Goal: Task Accomplishment & Management: Manage account settings

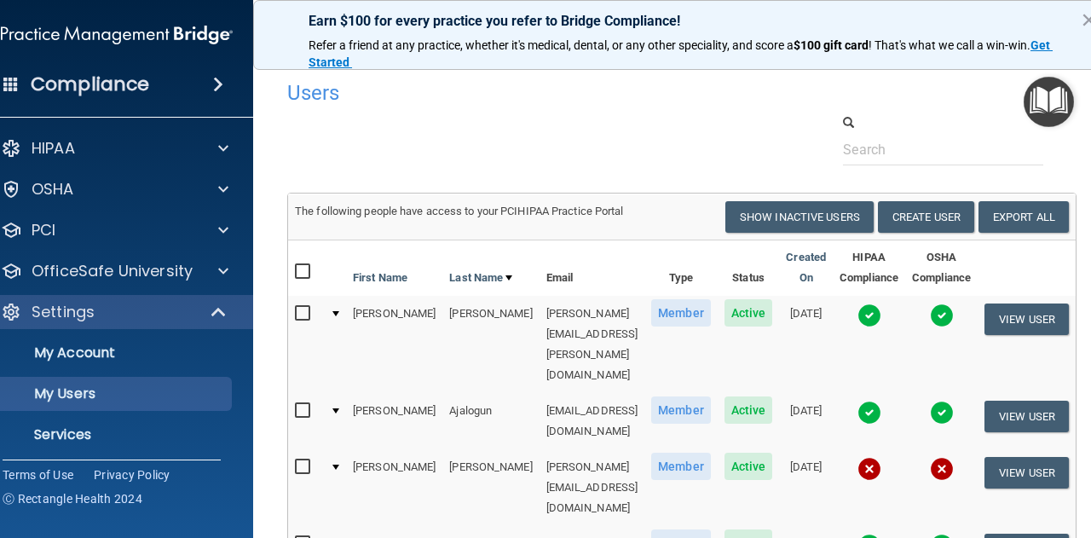
select select "20"
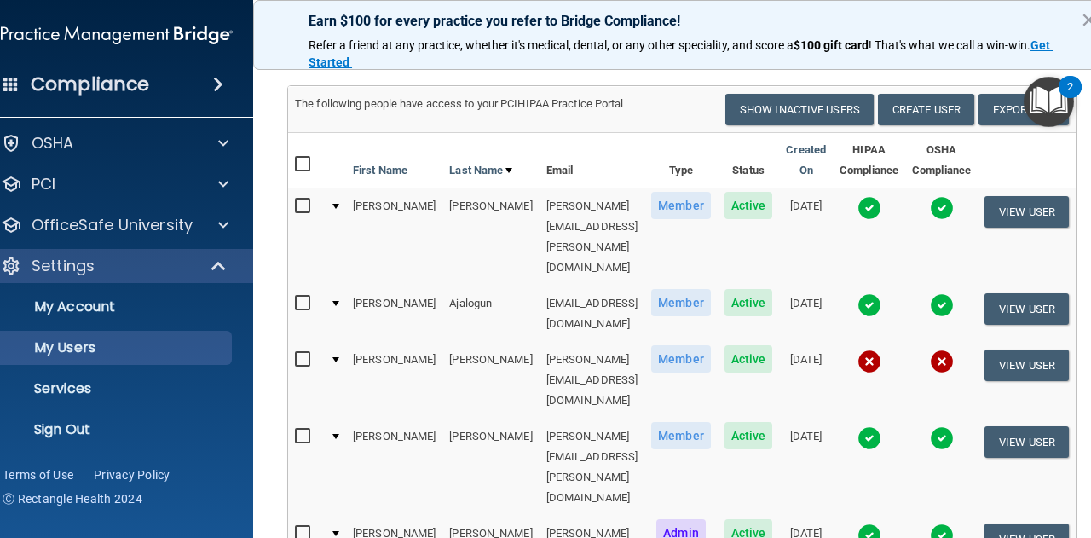
scroll to position [44, 0]
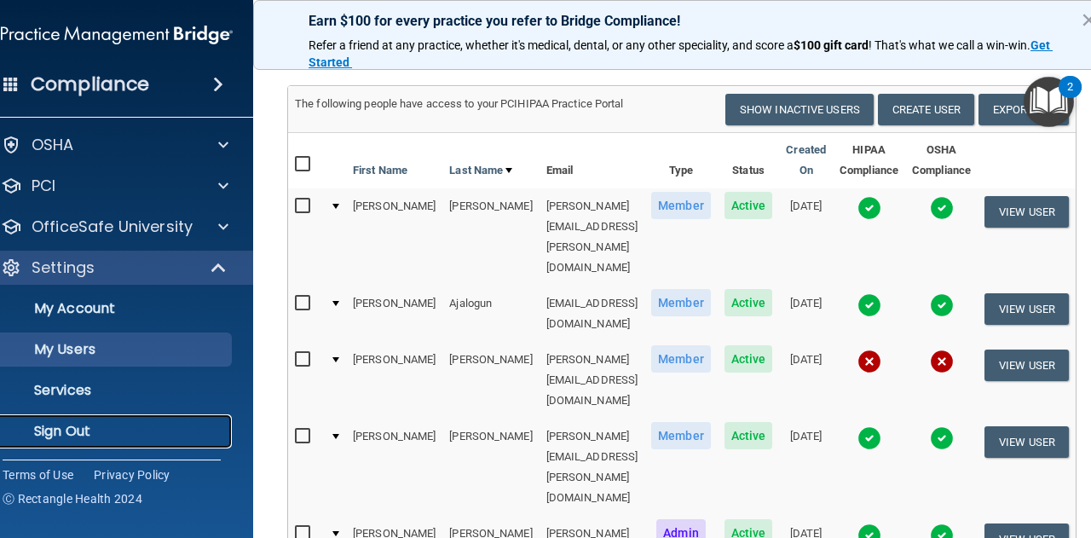
click at [43, 446] on link "Sign Out" at bounding box center [97, 431] width 269 height 34
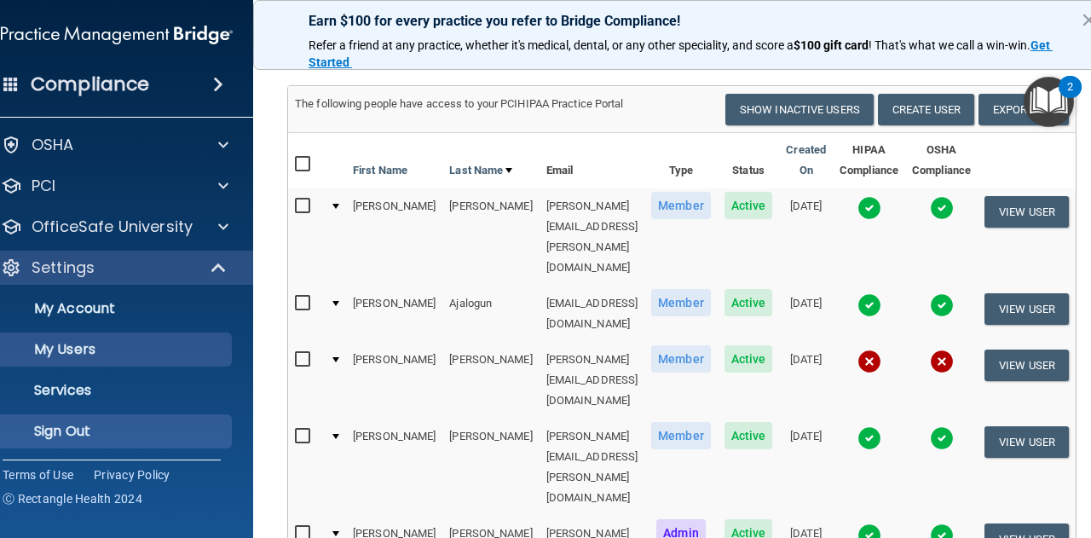
scroll to position [87, 0]
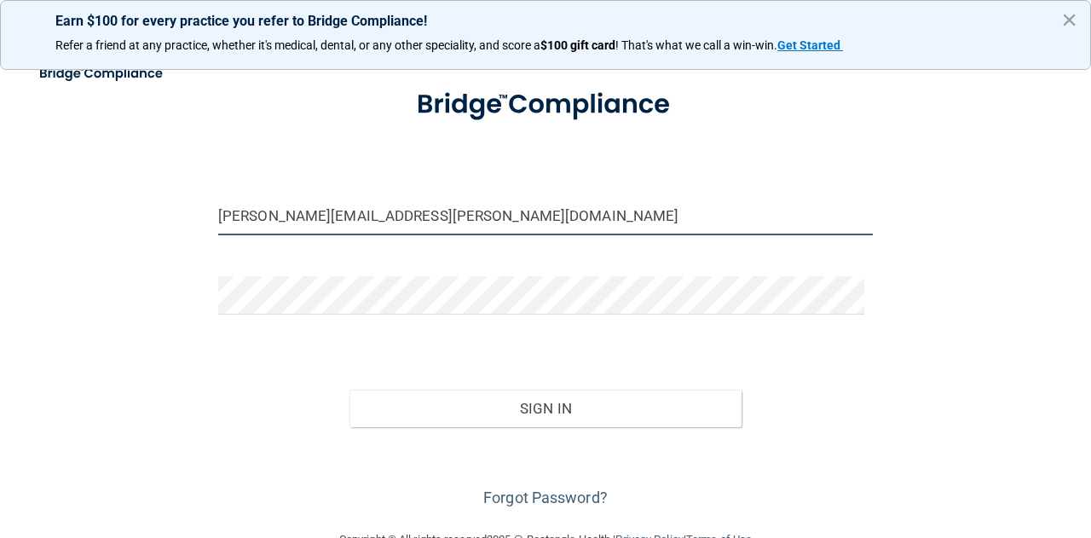
click at [343, 228] on input "[PERSON_NAME][EMAIL_ADDRESS][PERSON_NAME][DOMAIN_NAME]" at bounding box center [545, 216] width 655 height 38
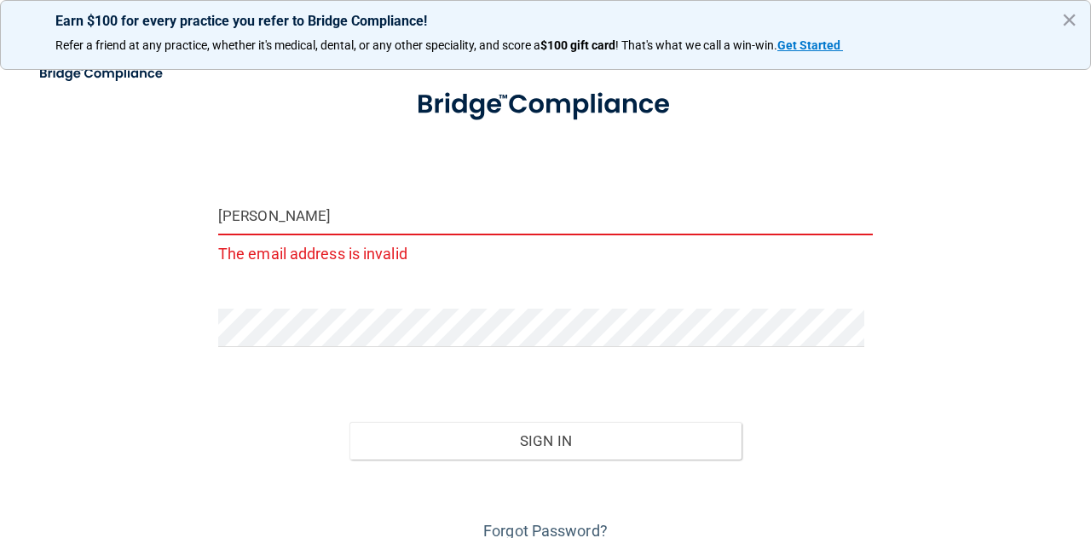
type input "[EMAIL_ADDRESS][DOMAIN_NAME]"
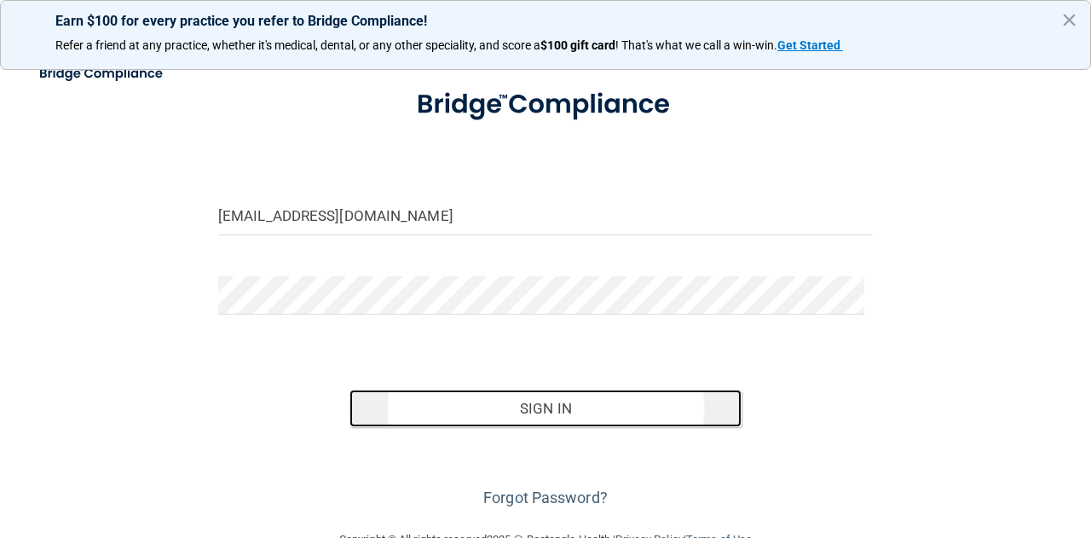
click at [433, 410] on button "Sign In" at bounding box center [546, 409] width 393 height 38
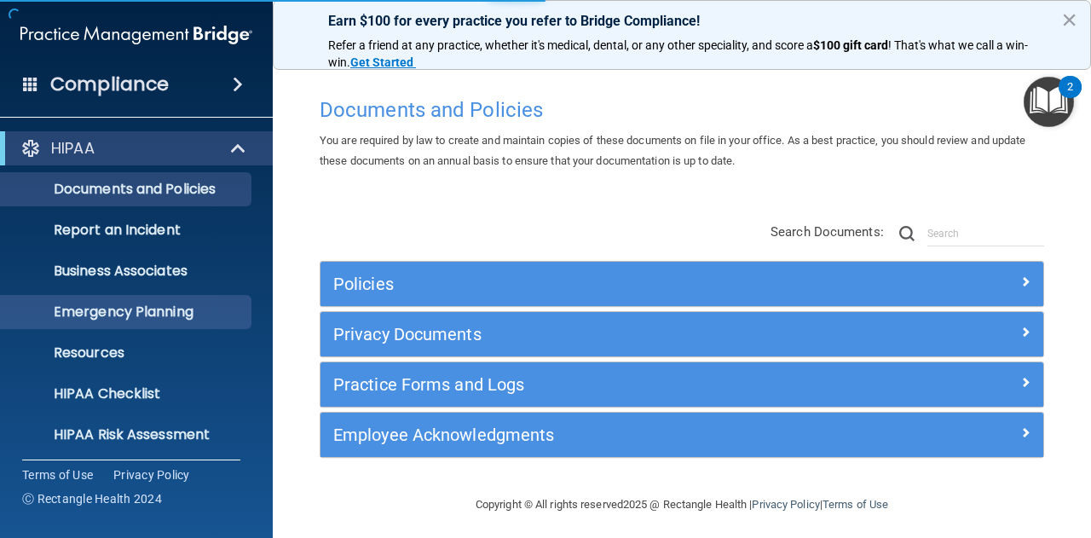
scroll to position [169, 0]
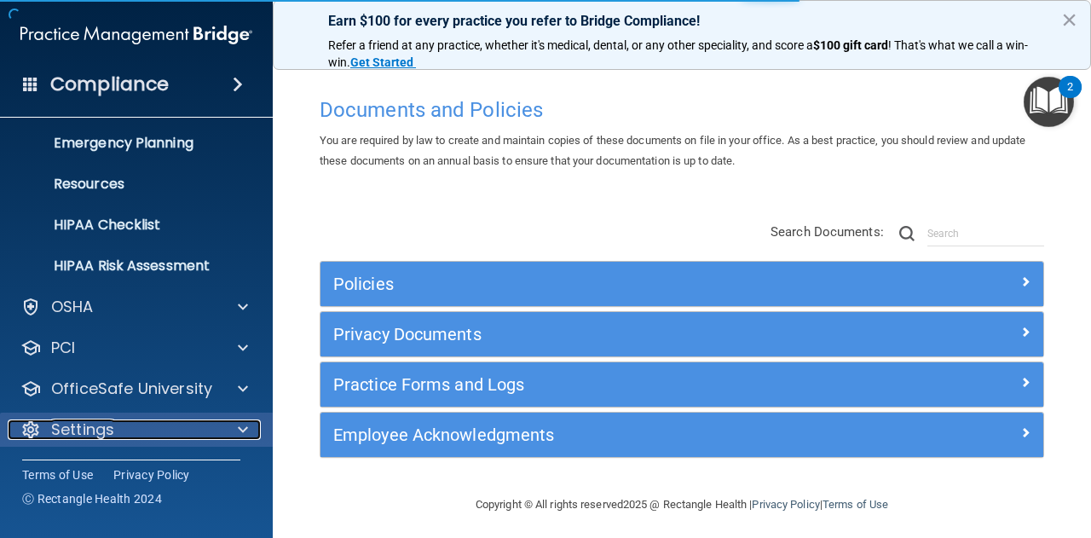
click at [239, 424] on span at bounding box center [243, 429] width 10 height 20
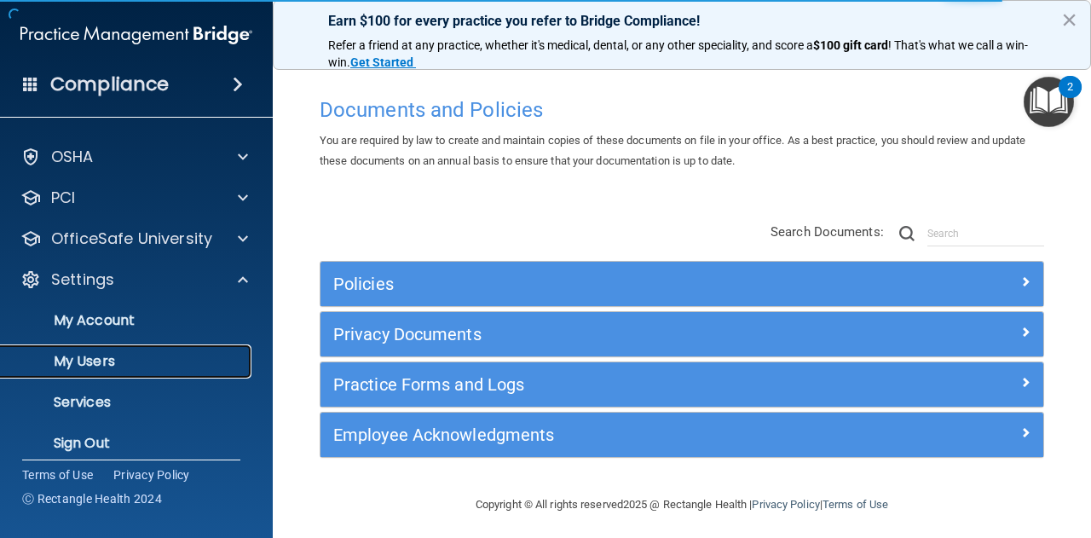
click at [191, 357] on p "My Users" at bounding box center [127, 361] width 233 height 17
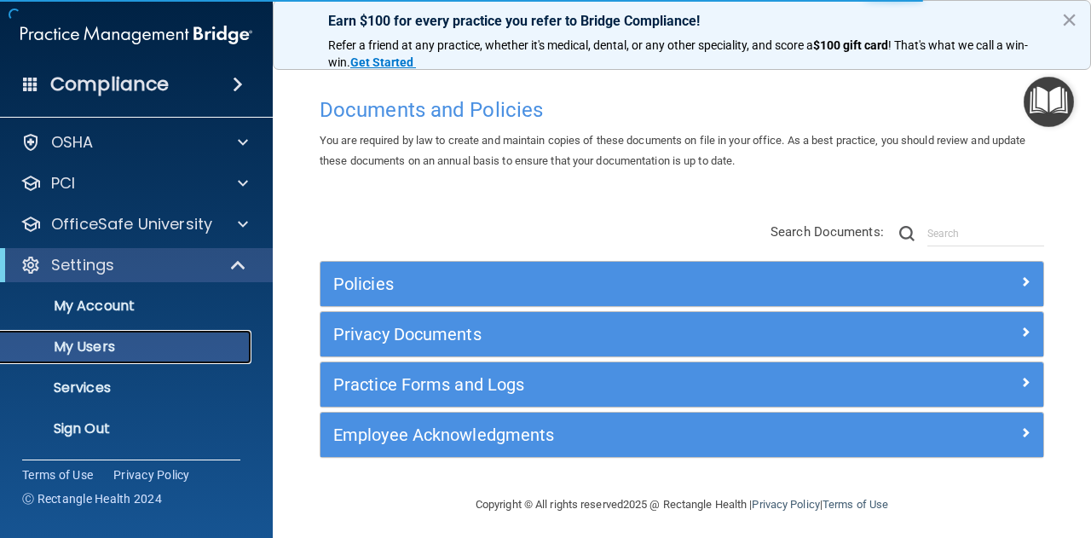
scroll to position [46, 0]
select select "20"
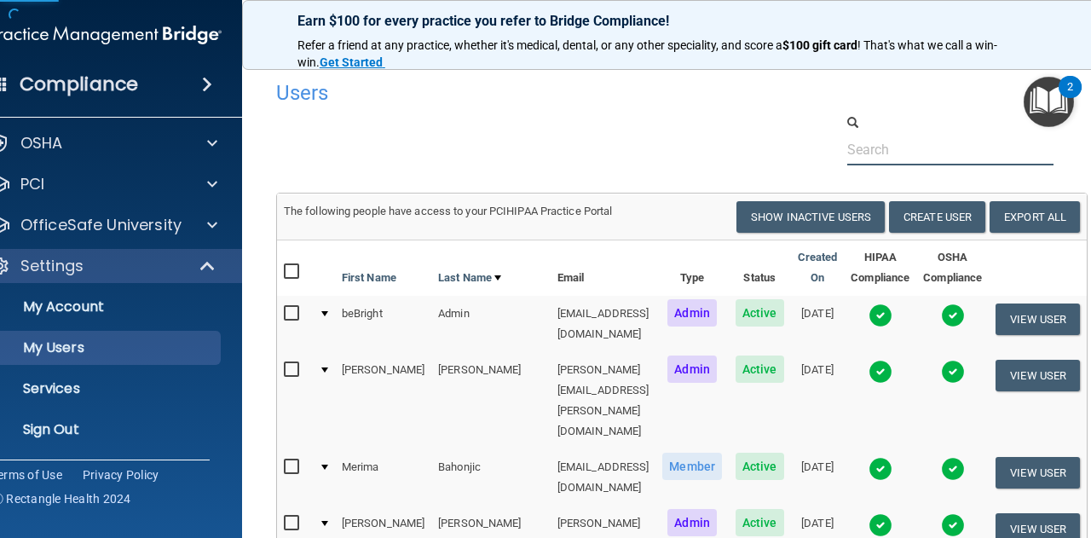
click at [893, 150] on input "text" at bounding box center [950, 150] width 207 height 32
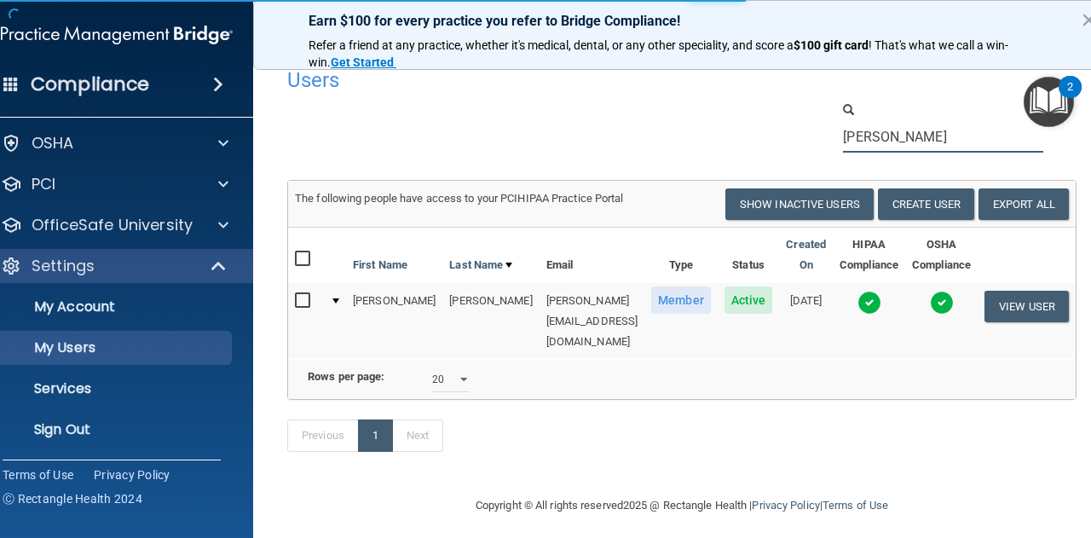
scroll to position [14, 0]
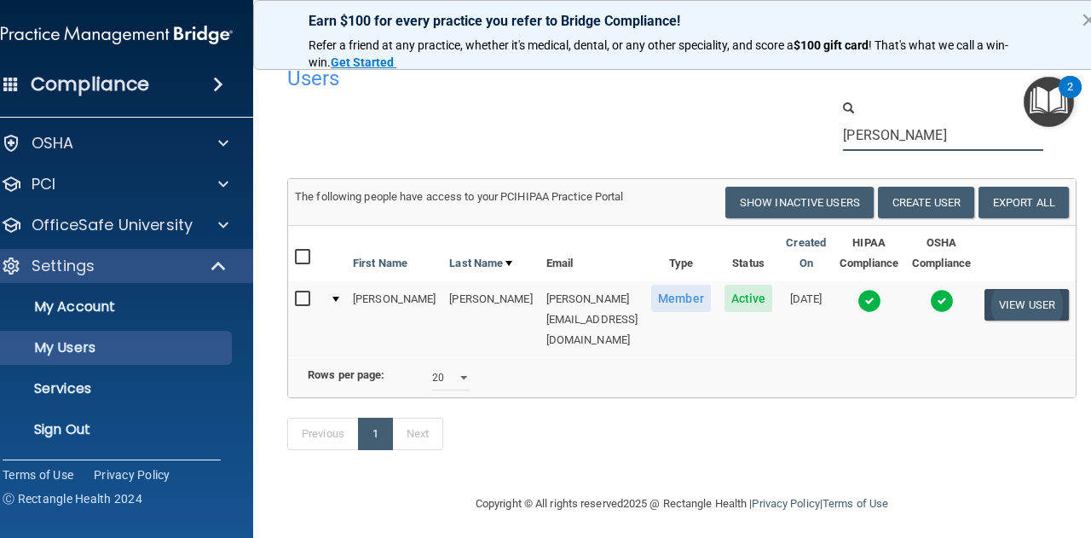
type input "[PERSON_NAME]"
click at [999, 309] on button "View User" at bounding box center [1027, 305] width 84 height 32
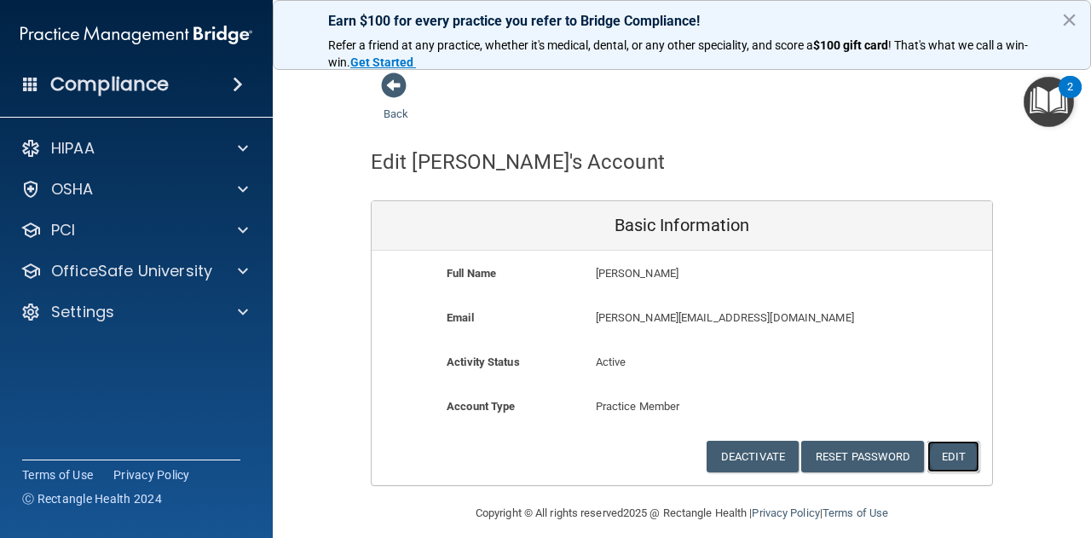
click at [946, 443] on button "Edit" at bounding box center [953, 457] width 52 height 32
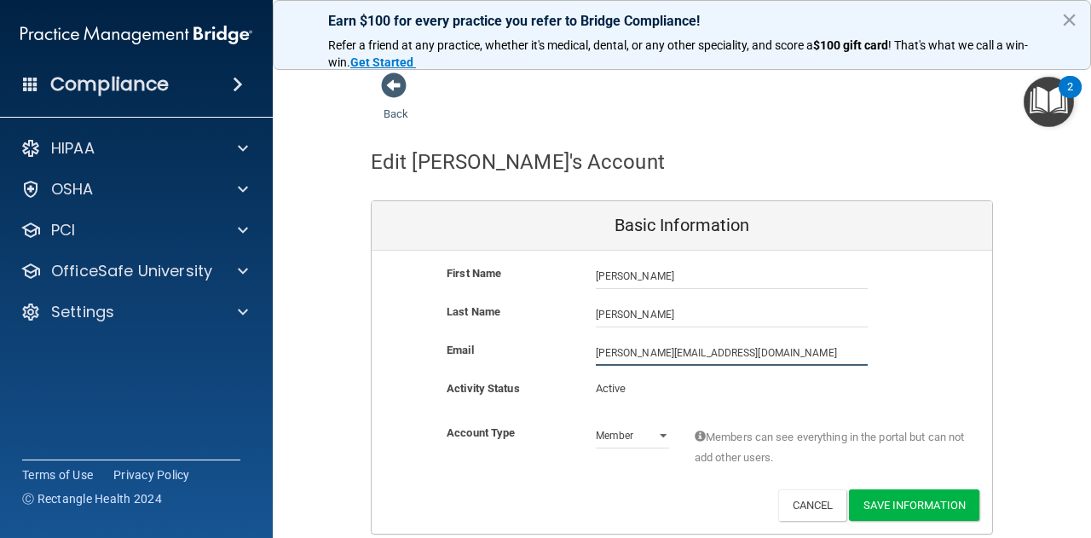
click at [622, 347] on input "[PERSON_NAME][EMAIL_ADDRESS][DOMAIN_NAME]" at bounding box center [732, 353] width 272 height 26
click at [741, 356] on input "[PERSON_NAME][EMAIL_ADDRESS][PERSON_NAME][DOMAIN_NAME]" at bounding box center [732, 353] width 272 height 26
type input "[PERSON_NAME][EMAIL_ADDRESS][PERSON_NAME][DOMAIN_NAME]"
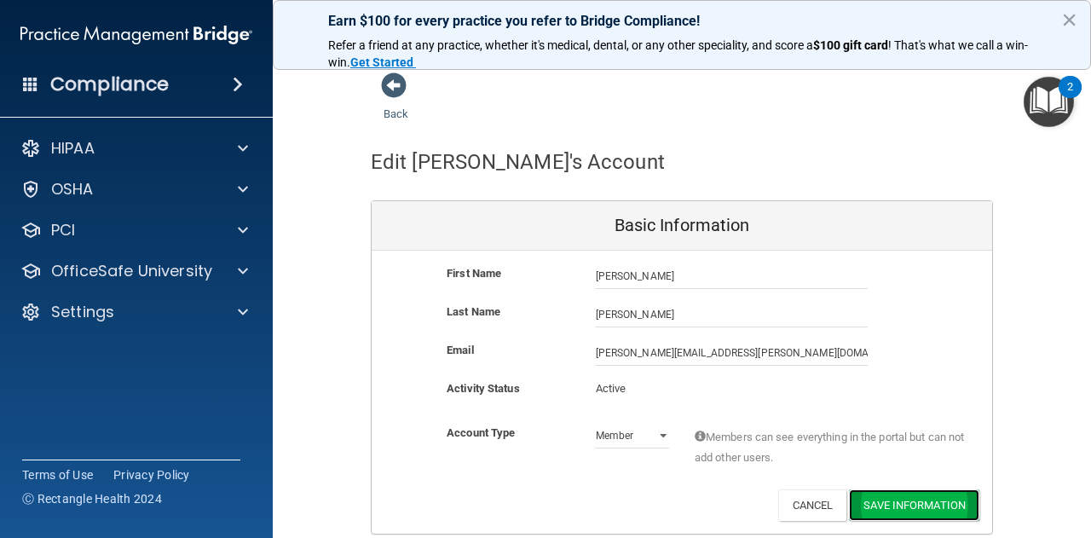
click at [893, 507] on button "Save Information" at bounding box center [914, 505] width 130 height 32
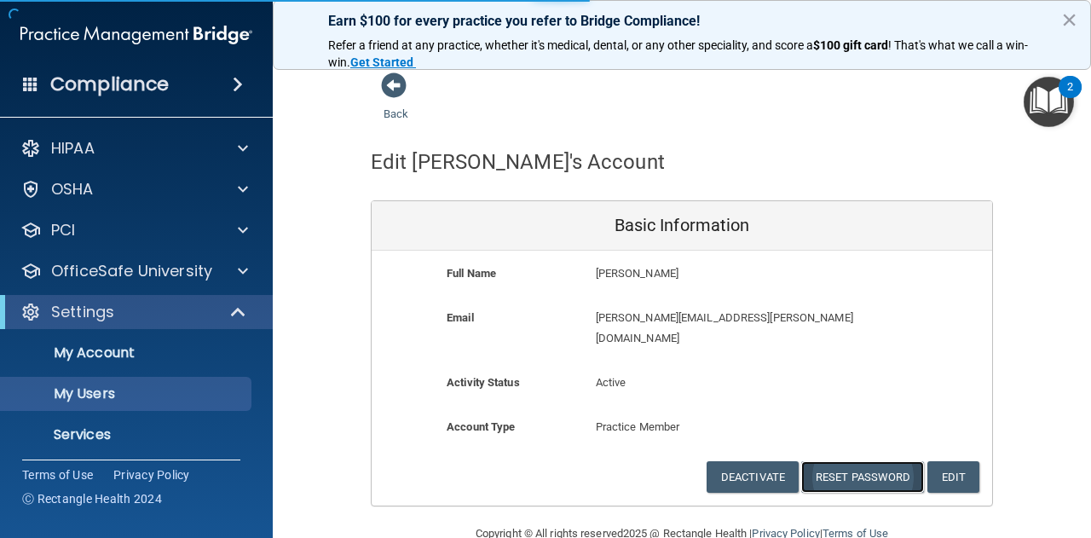
click at [832, 461] on button "Reset Password" at bounding box center [862, 477] width 123 height 32
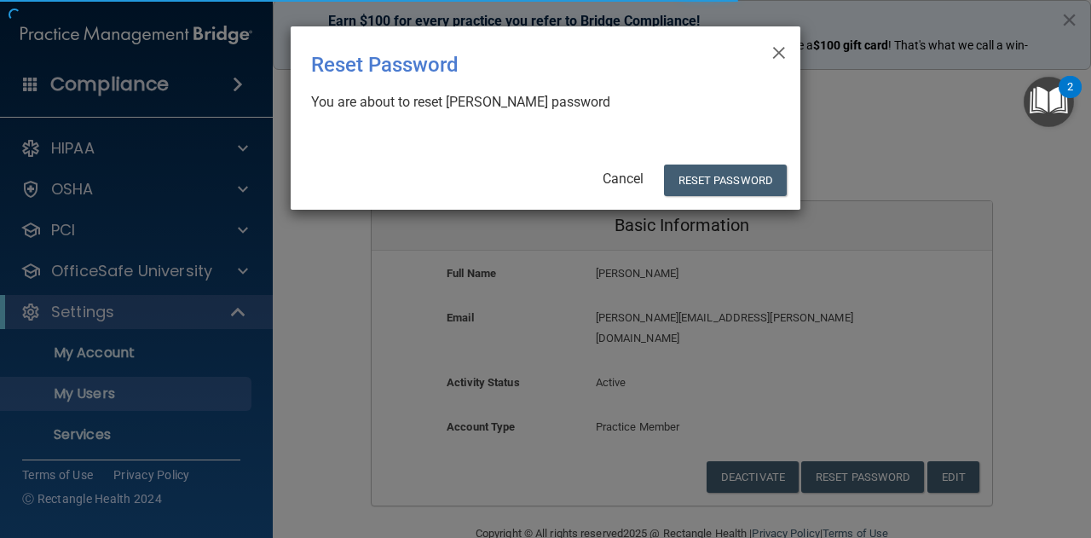
select select "20"
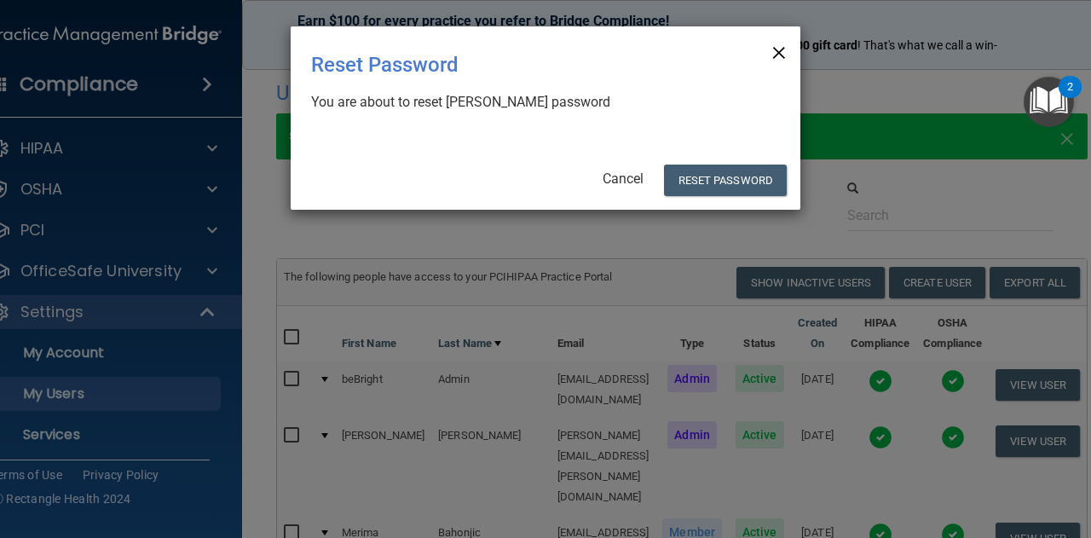
click at [772, 43] on span "×" at bounding box center [778, 50] width 15 height 34
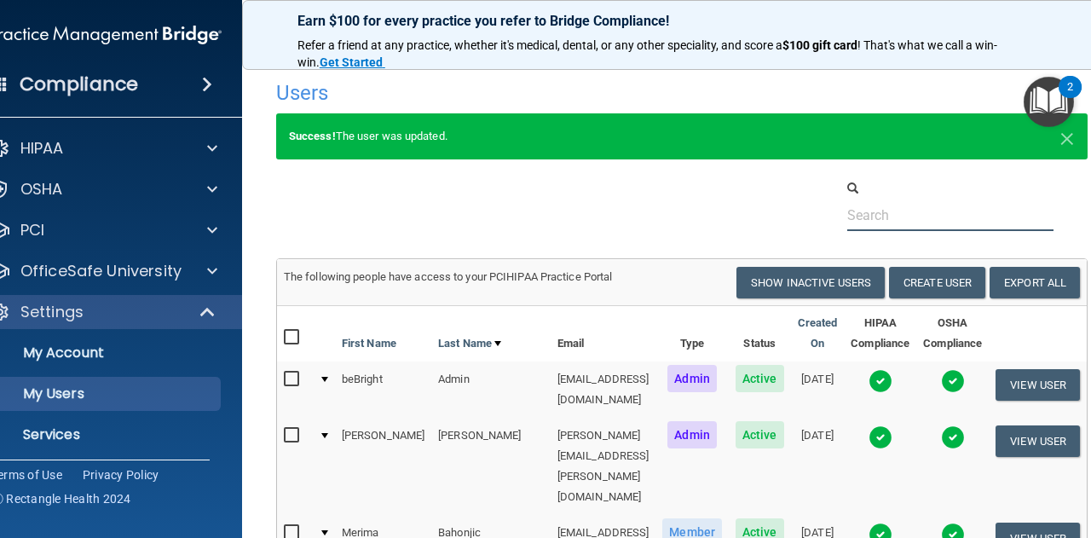
click at [880, 202] on input "text" at bounding box center [950, 215] width 207 height 32
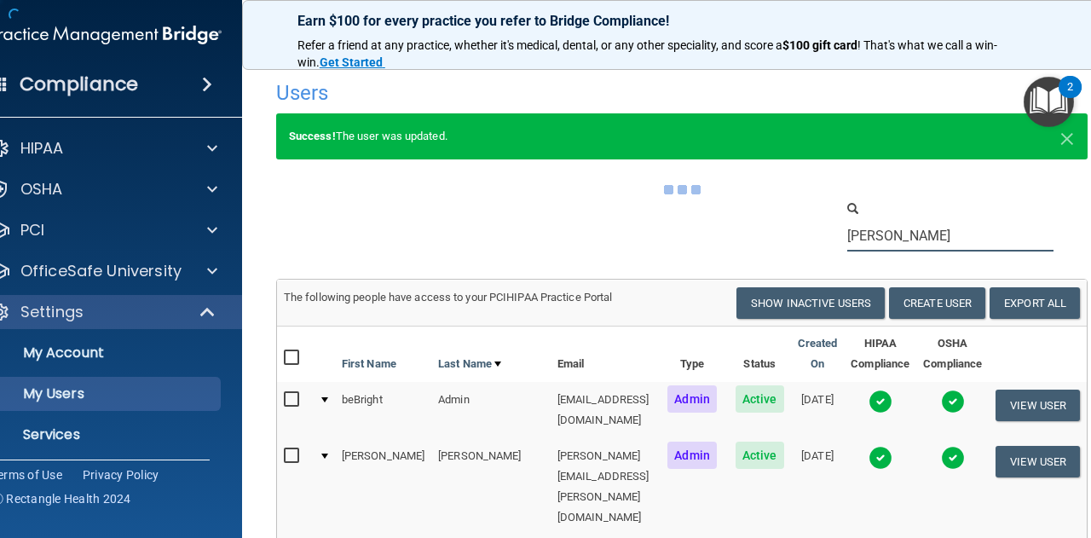
type input "[PERSON_NAME]"
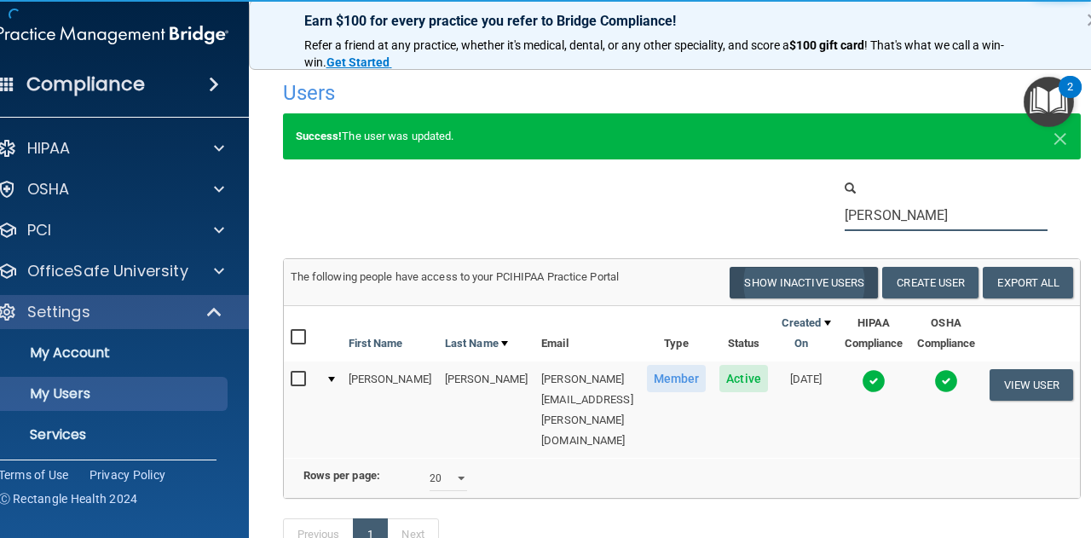
scroll to position [47, 0]
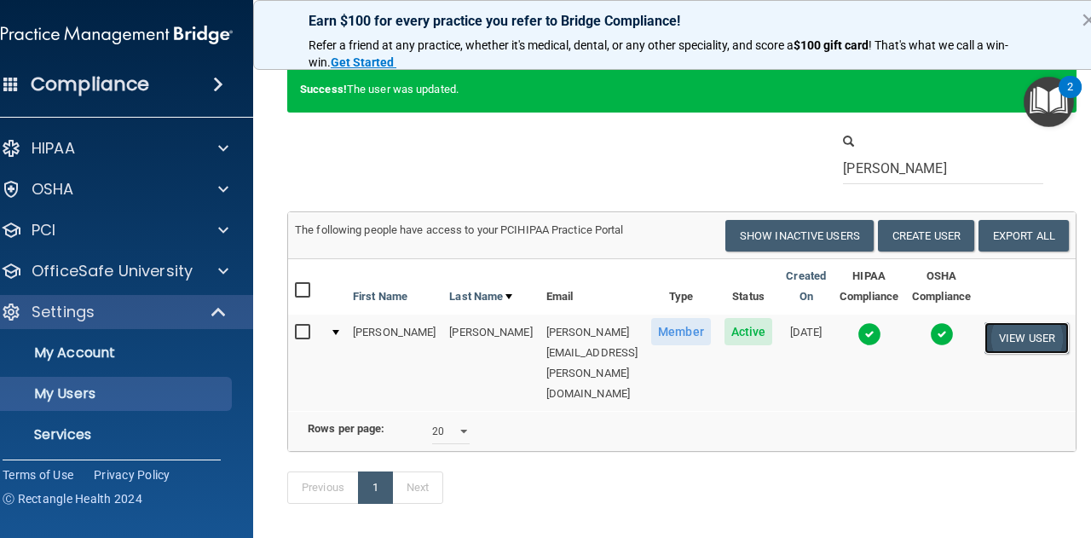
click at [1011, 344] on button "View User" at bounding box center [1027, 338] width 84 height 32
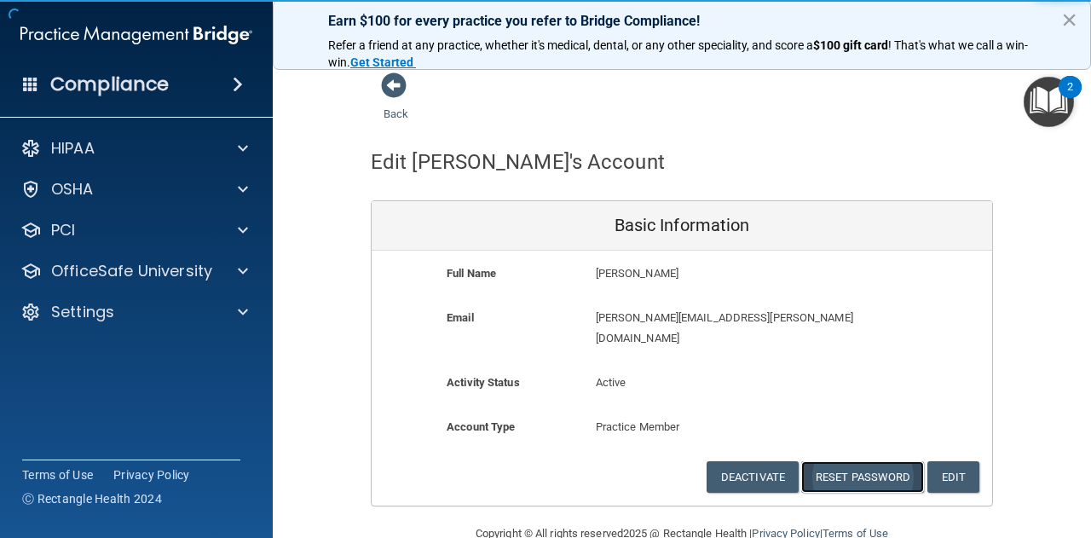
click at [854, 461] on button "Reset Password" at bounding box center [862, 477] width 123 height 32
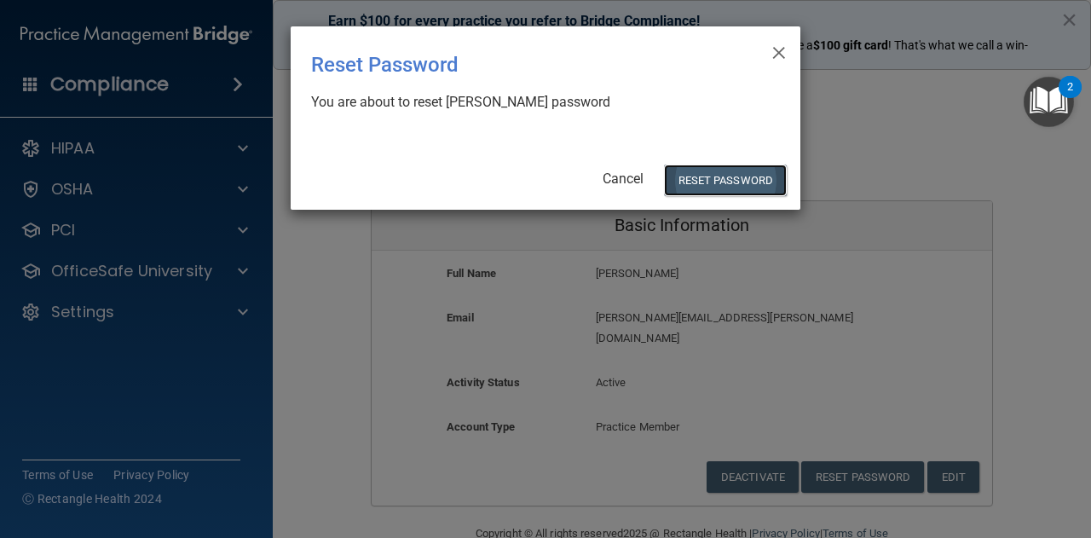
click at [743, 182] on button "Reset Password" at bounding box center [725, 181] width 123 height 32
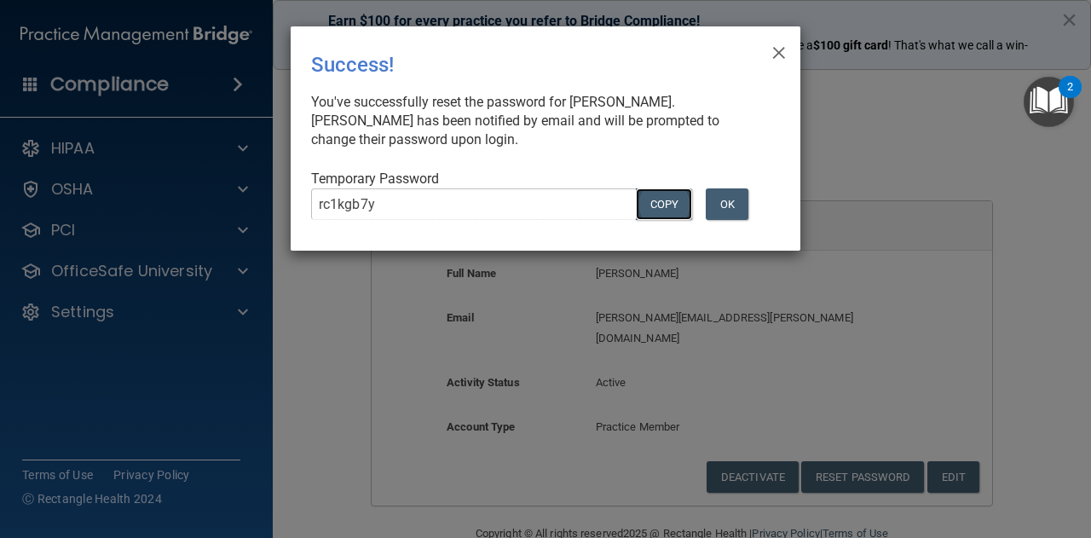
click at [656, 199] on button "COPY" at bounding box center [664, 204] width 56 height 32
click at [652, 212] on button "Copy" at bounding box center [664, 204] width 56 height 32
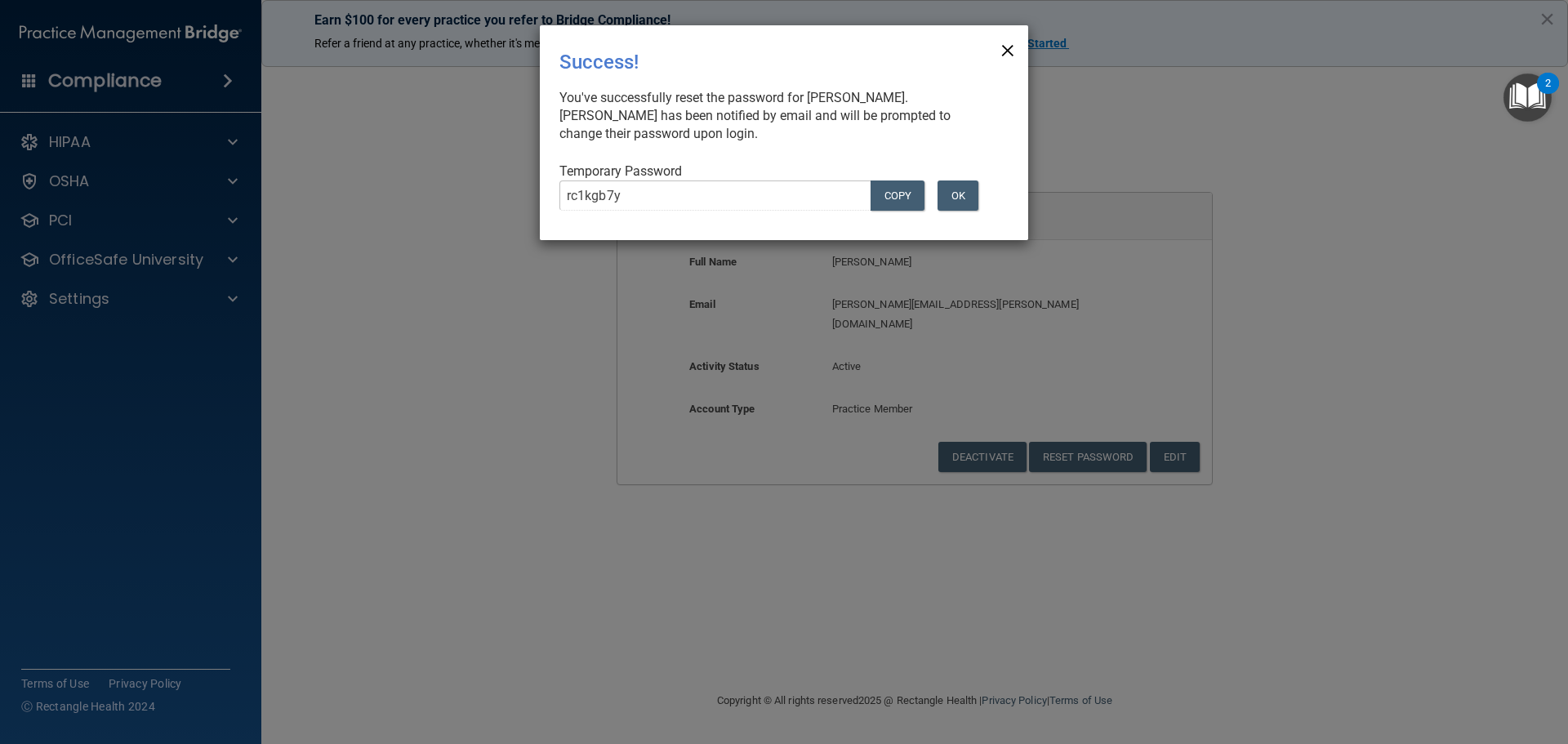
click at [1001, 53] on span "×" at bounding box center [1007, 48] width 14 height 33
